Goal: Information Seeking & Learning: Learn about a topic

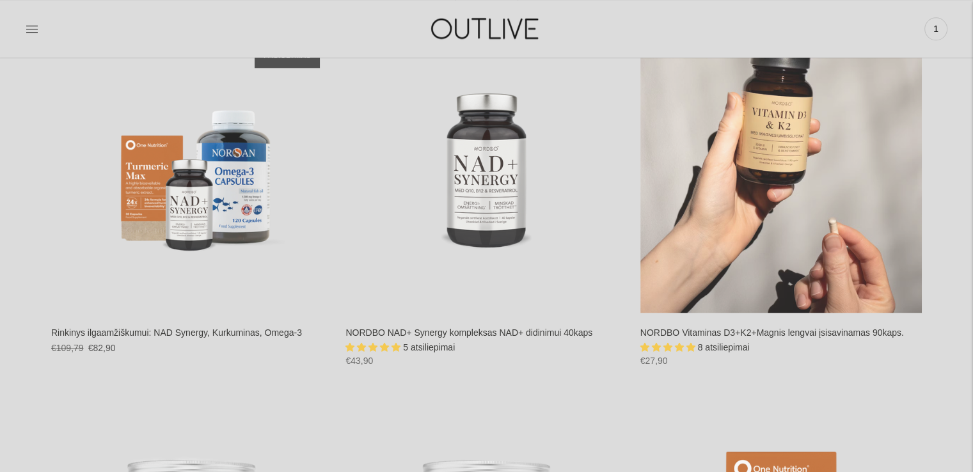
scroll to position [1791, 0]
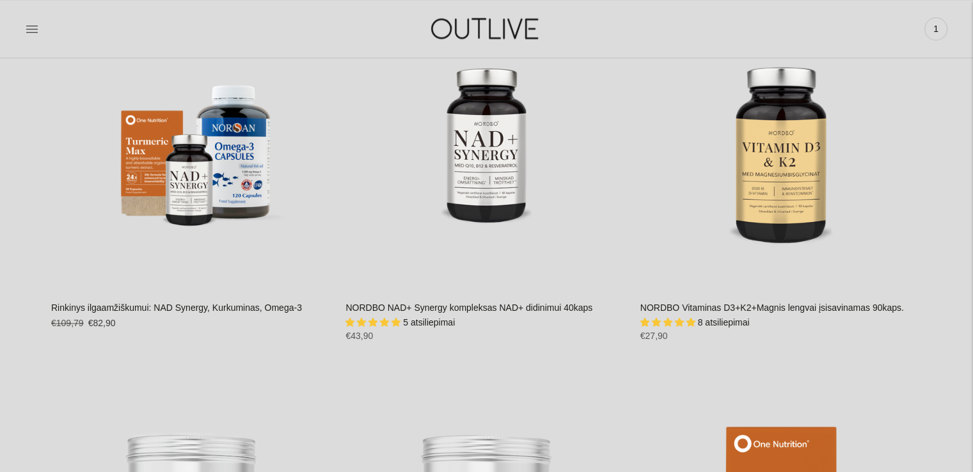
click at [453, 305] on link "NORDBO NAD+ Synergy kompleksas NAD+ didinimui 40kaps" at bounding box center [468, 307] width 247 height 10
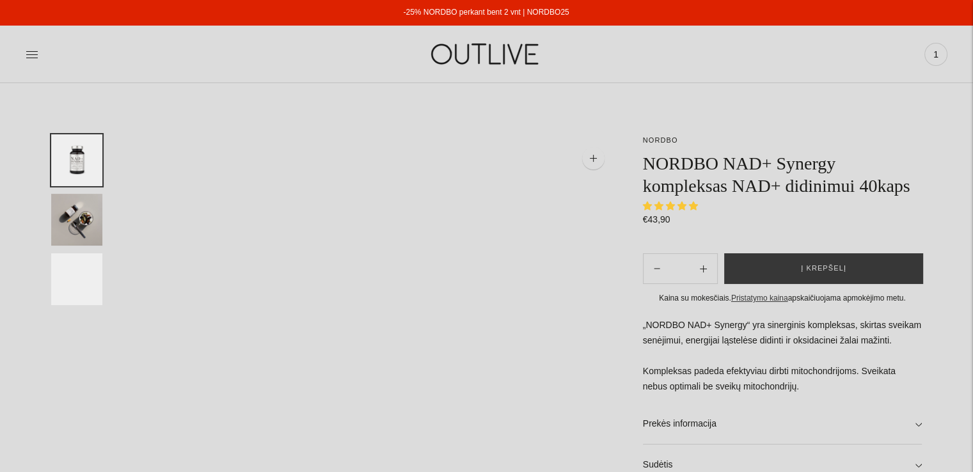
select select "**********"
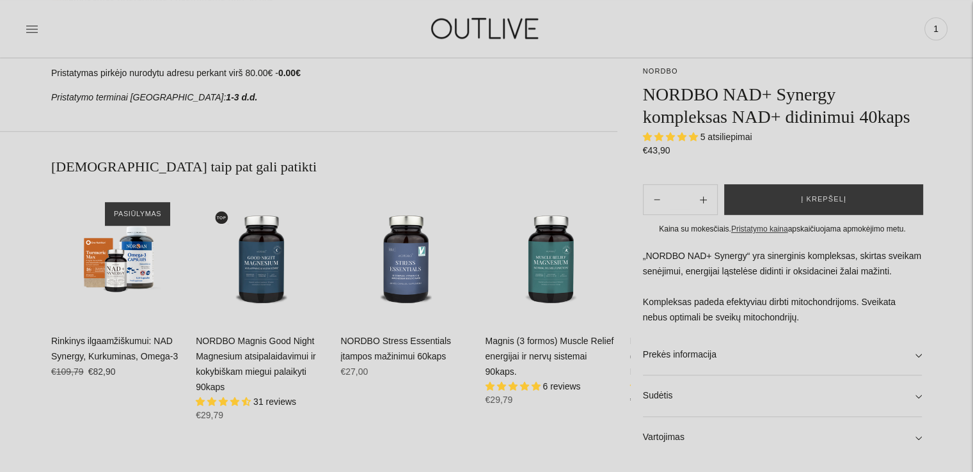
scroll to position [831, 0]
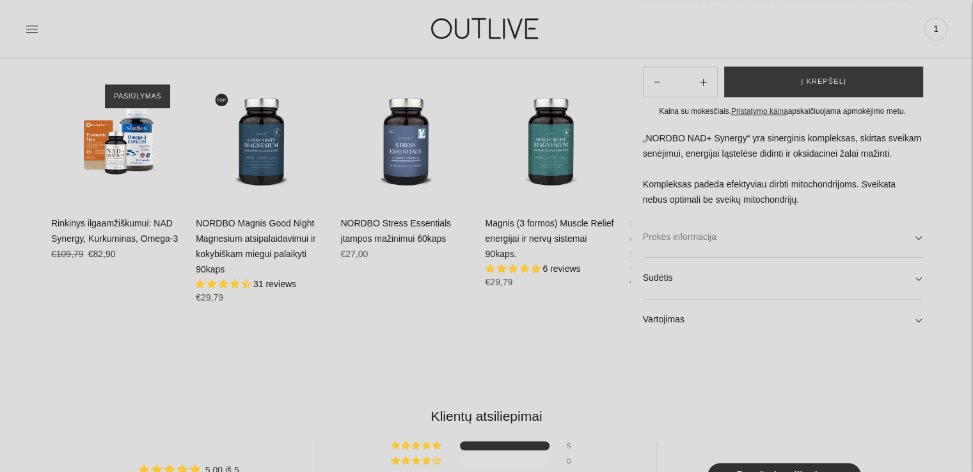
click at [709, 237] on link "Prekės informacija" at bounding box center [782, 236] width 279 height 41
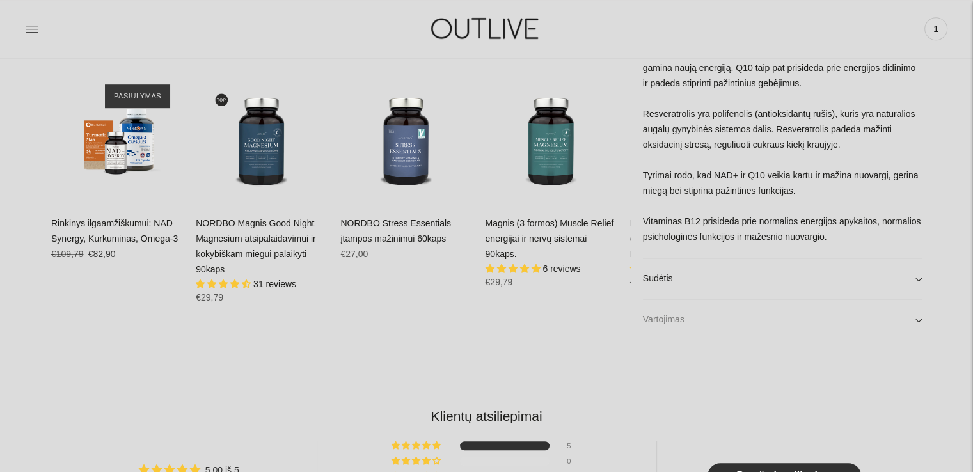
click at [665, 321] on link "Vartojimas" at bounding box center [782, 319] width 279 height 41
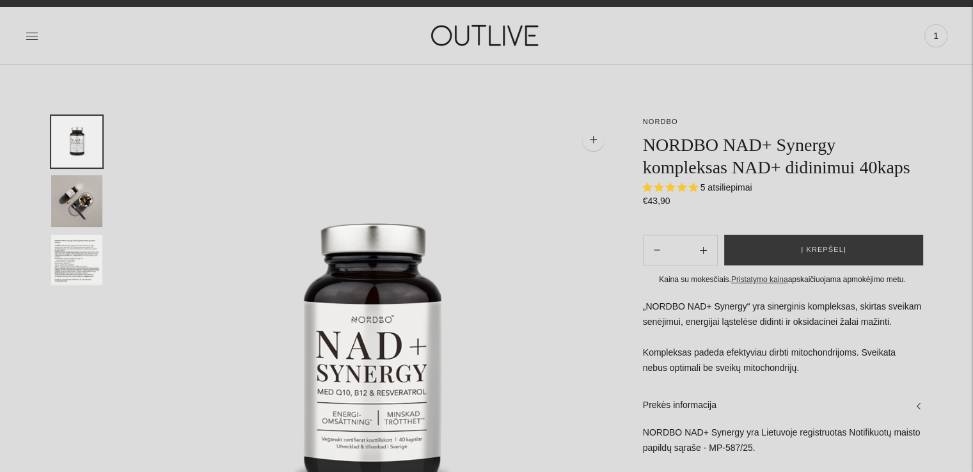
scroll to position [0, 0]
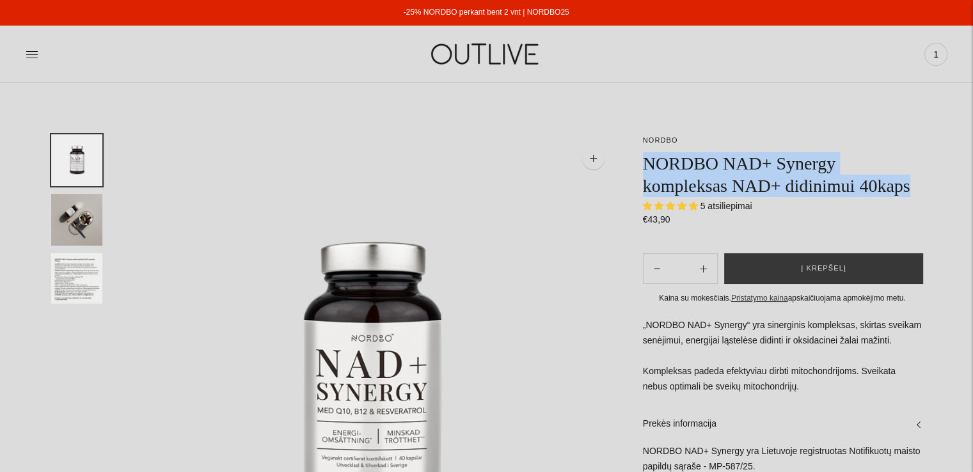
drag, startPoint x: 643, startPoint y: 152, endPoint x: 918, endPoint y: 188, distance: 277.4
click at [918, 188] on h1 "NORDBO NAD+ Synergy kompleksas NAD+ didinimui 40kaps" at bounding box center [782, 174] width 279 height 45
copy h1 "NORDBO NAD+ Synergy kompleksas NAD+ didinimui 40kaps"
